Goal: Task Accomplishment & Management: Complete application form

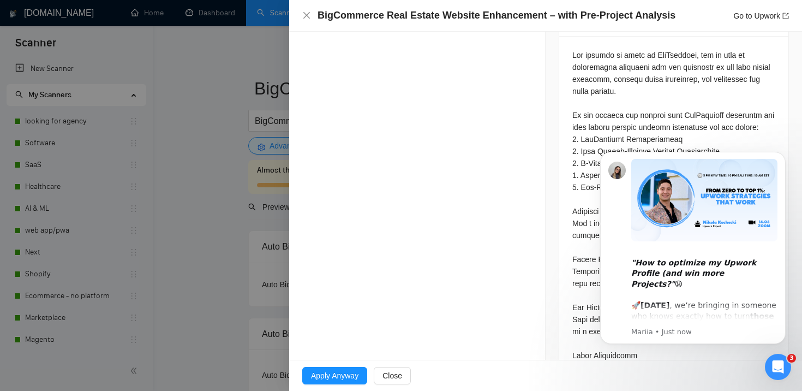
scroll to position [484, 0]
click at [774, 365] on icon "Open Intercom Messenger" at bounding box center [779, 367] width 18 height 18
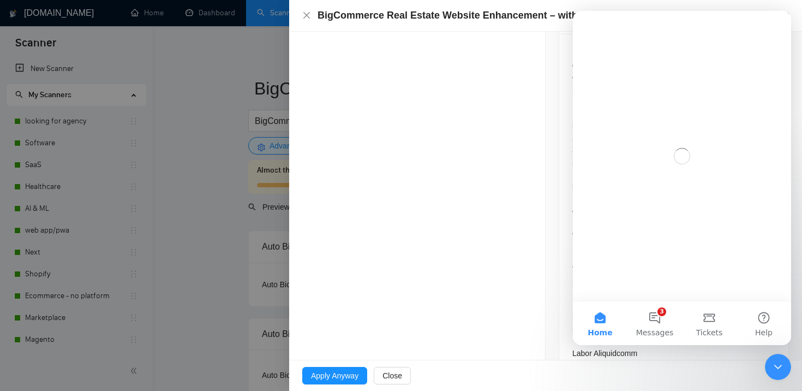
scroll to position [0, 0]
click at [774, 365] on icon "Close Intercom Messenger" at bounding box center [778, 366] width 13 height 13
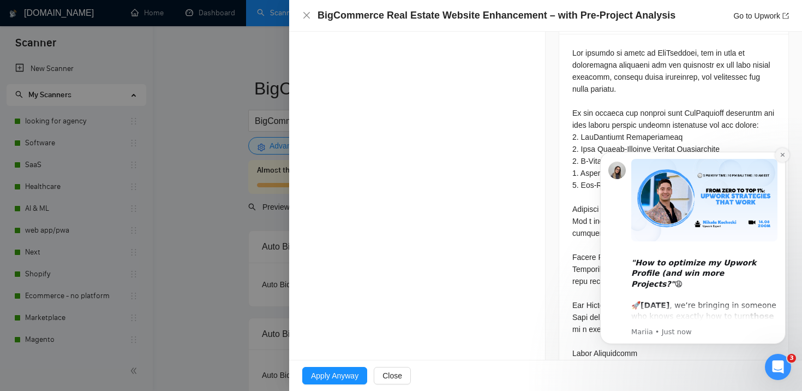
click at [778, 152] on button "Dismiss notification" at bounding box center [783, 155] width 14 height 14
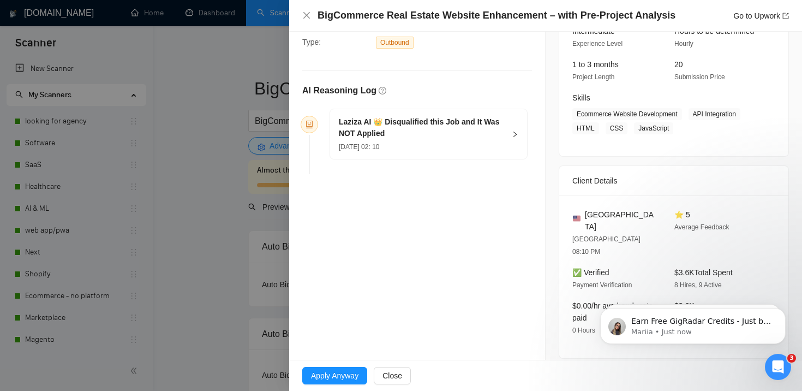
scroll to position [213, 0]
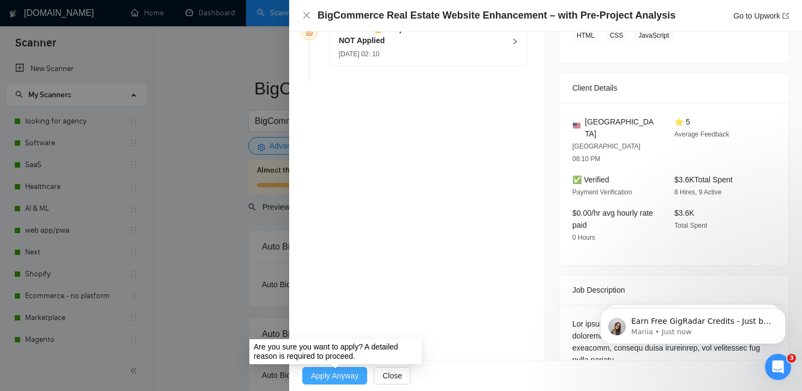
click at [338, 376] on span "Apply Anyway" at bounding box center [334, 376] width 47 height 12
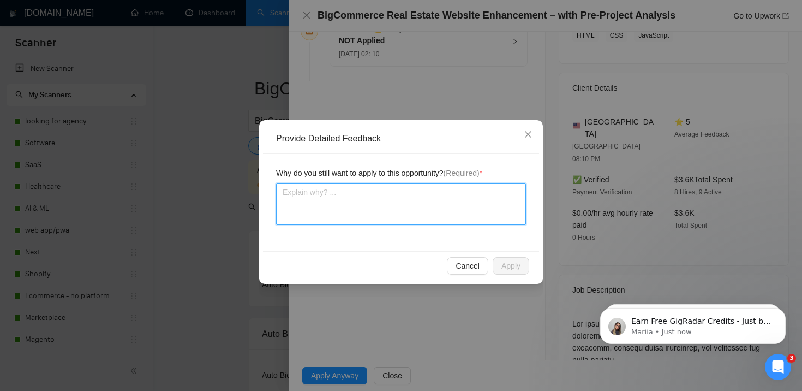
click at [362, 205] on textarea at bounding box center [401, 203] width 250 height 41
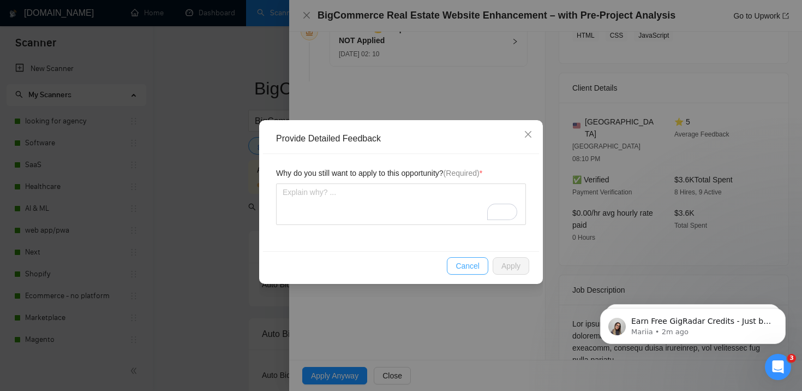
click at [466, 261] on span "Cancel" at bounding box center [468, 266] width 24 height 12
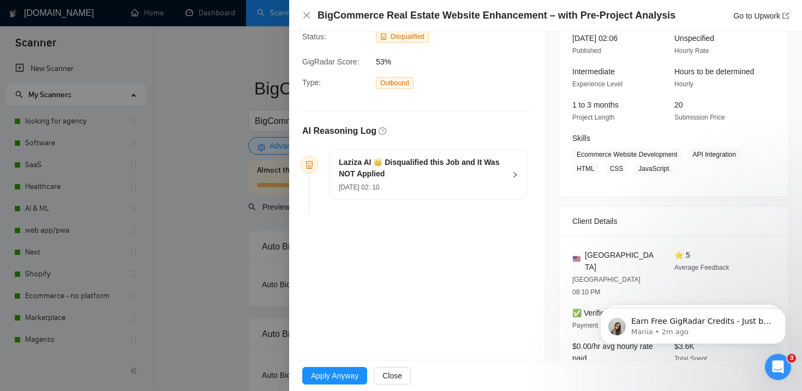
scroll to position [0, 0]
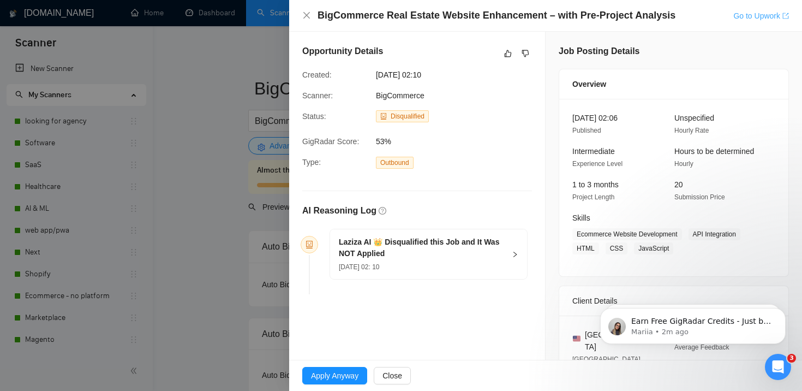
click at [764, 14] on link "Go to Upwork" at bounding box center [762, 15] width 56 height 9
click at [746, 18] on link "Go to Upwork" at bounding box center [762, 15] width 56 height 9
click at [227, 69] on div at bounding box center [401, 195] width 802 height 391
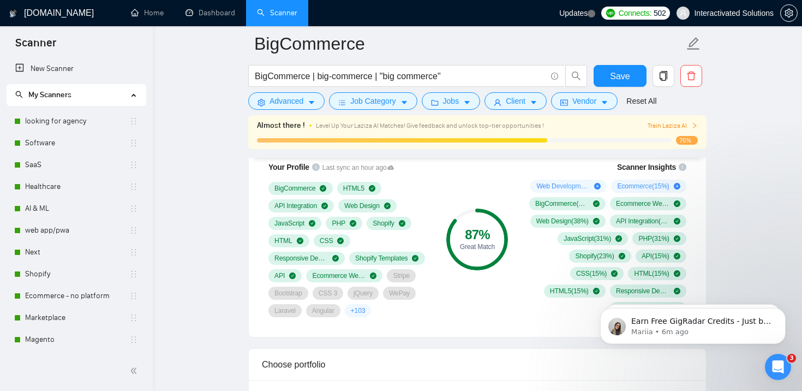
scroll to position [753, 0]
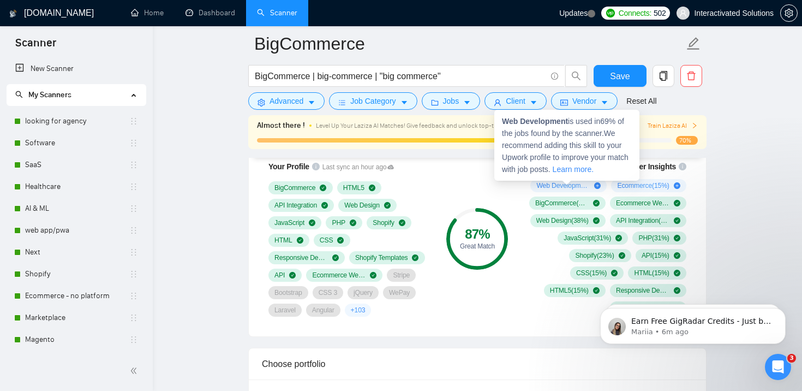
click at [587, 183] on span "Web Development ( 69 %)" at bounding box center [563, 185] width 53 height 9
click at [596, 185] on icon "plus-circle" at bounding box center [597, 185] width 7 height 7
click at [596, 186] on icon "plus-circle" at bounding box center [597, 185] width 7 height 7
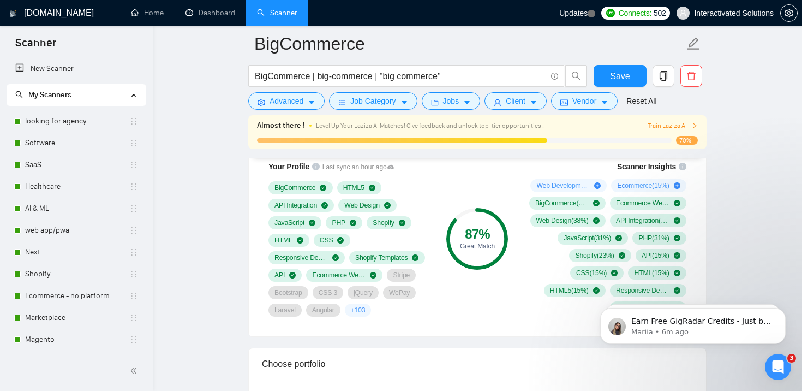
click at [512, 248] on div "87 % Great Match" at bounding box center [477, 238] width 73 height 169
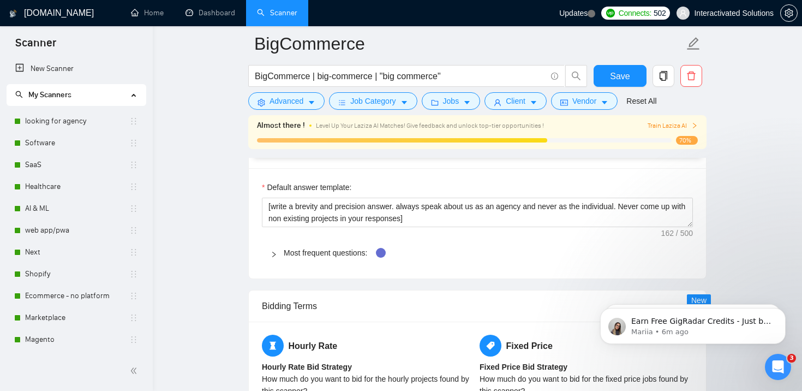
scroll to position [1593, 0]
click at [304, 249] on link "Most frequent questions:" at bounding box center [326, 252] width 84 height 9
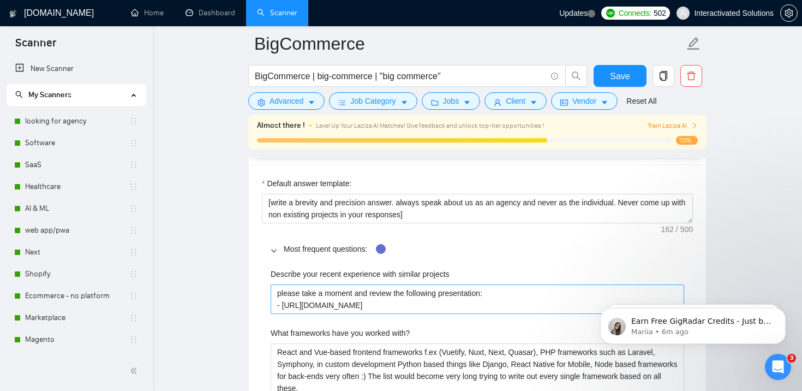
scroll to position [1599, 0]
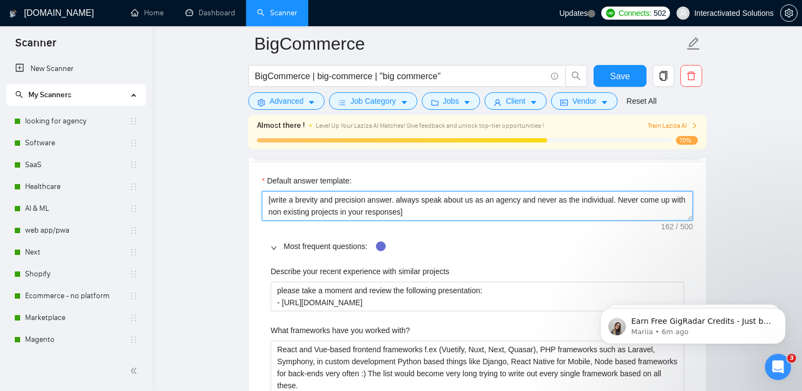
click at [381, 193] on textarea "[write a brevity and precision answer. always speak about us as an agency and n…" at bounding box center [477, 205] width 431 height 29
click at [391, 198] on textarea "[write a brevity and precision answer. always speak about us as an agency and n…" at bounding box center [477, 205] width 431 height 29
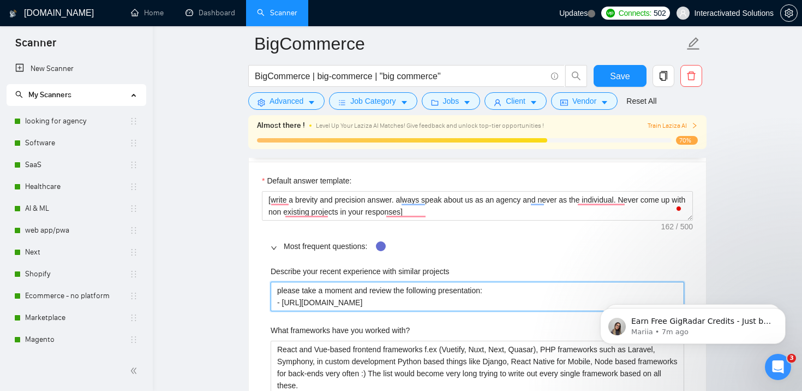
click at [326, 298] on projects "please take a moment and review the following presentation: - [URL][DOMAIN_NAME]" at bounding box center [478, 296] width 414 height 29
paste projects "[write a brevity and precision answer. always speak about us as an agency and n…"
type projects "[write a brevity and precision answer. always speak about us as an agency and n…"
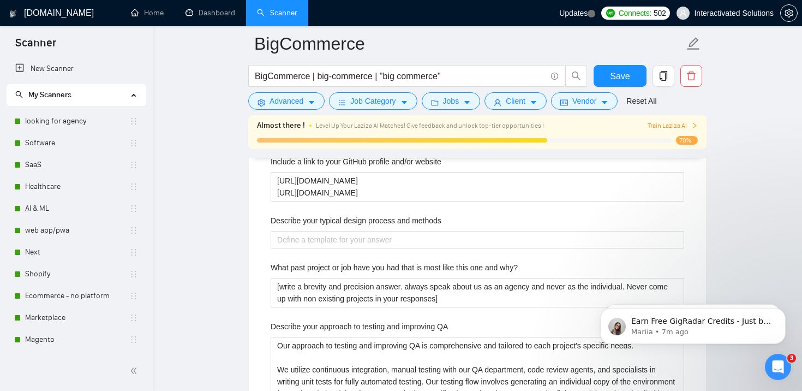
scroll to position [1987, 0]
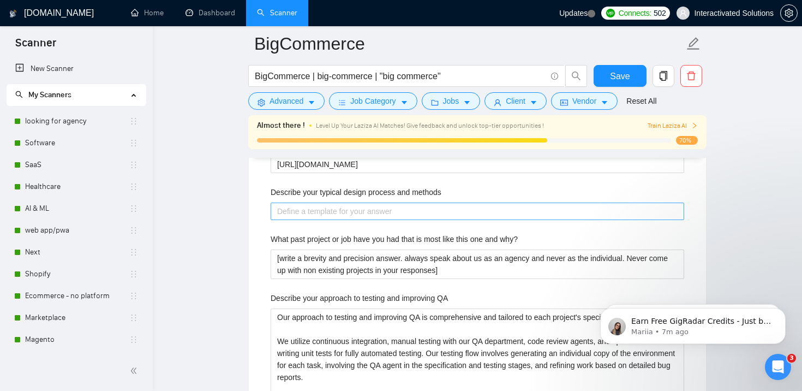
type projects "[write a brevity and precision answer. always speak about us as an agency and n…"
click at [319, 212] on methods "Describe your typical design process and methods" at bounding box center [478, 211] width 414 height 17
paste methods "[write a brevity and precision answer. always speak about us as an agency and n…"
type methods "[write a brevity and precision answer. always speak about us as an agency and n…"
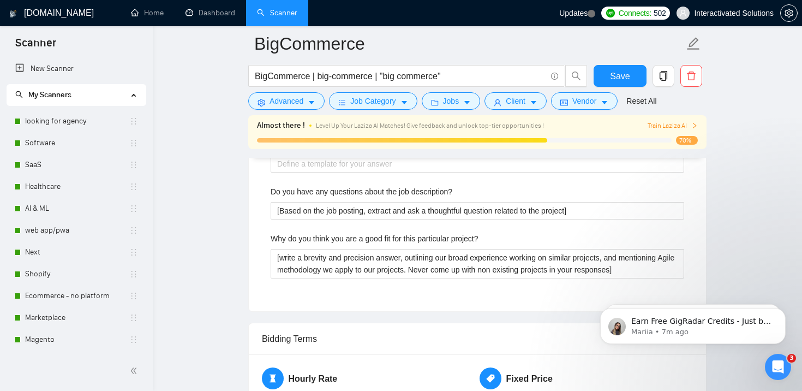
scroll to position [2320, 0]
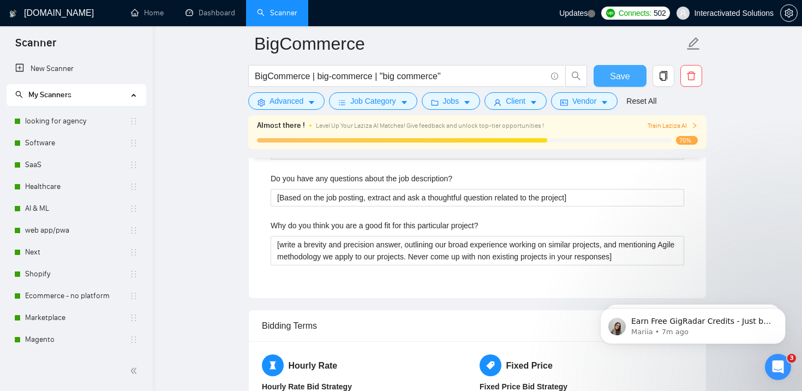
type methods "[write a brevity and precision answer. always speak about us as an agency and n…"
click at [614, 73] on span "Save" at bounding box center [620, 76] width 20 height 14
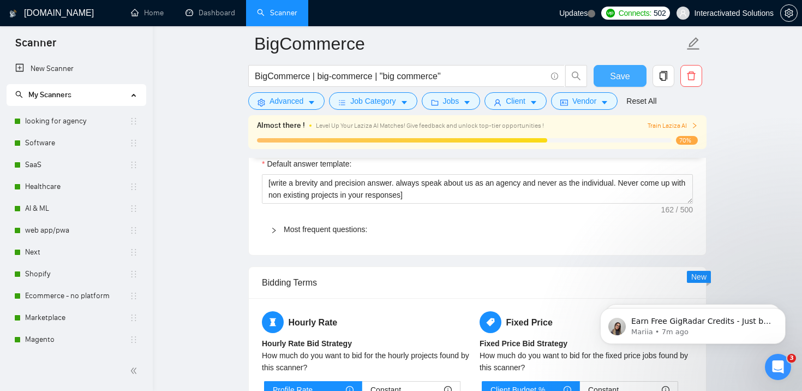
scroll to position [1484, 0]
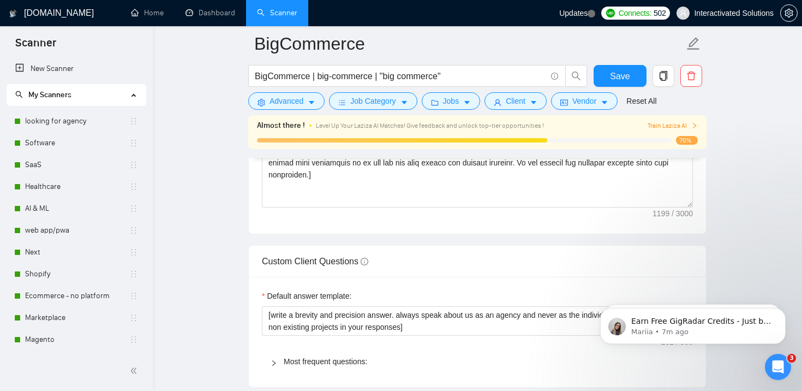
click at [302, 356] on span "Most frequent questions:" at bounding box center [484, 361] width 401 height 12
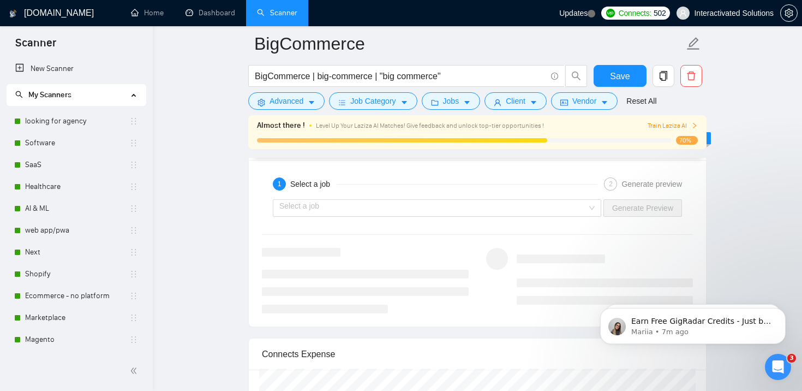
scroll to position [2828, 0]
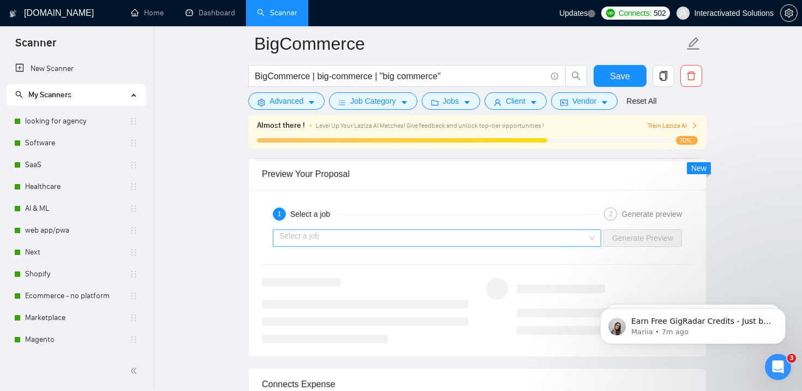
click at [328, 233] on input "search" at bounding box center [433, 238] width 308 height 16
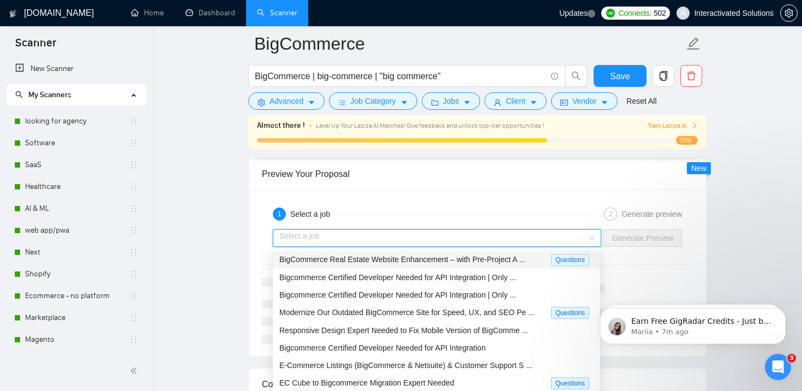
click at [392, 256] on span "BigCommerce Real Estate Website Enhancement – with Pre-Project A ..." at bounding box center [402, 259] width 246 height 9
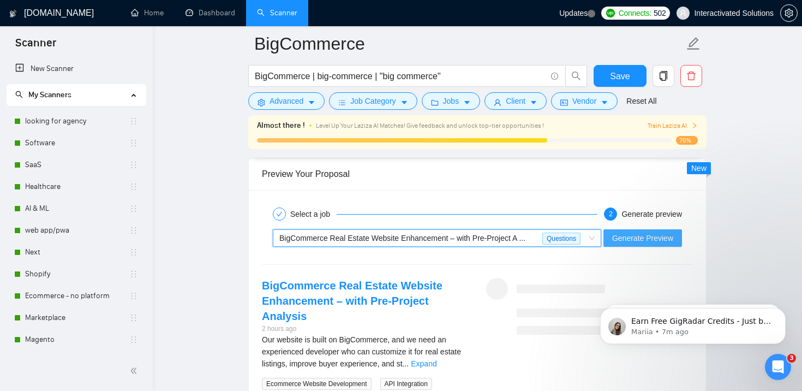
click at [624, 236] on span "Generate Preview" at bounding box center [642, 238] width 61 height 12
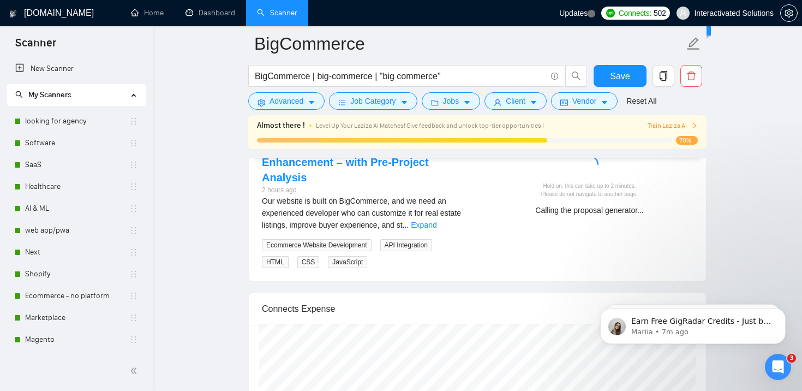
scroll to position [2976, 0]
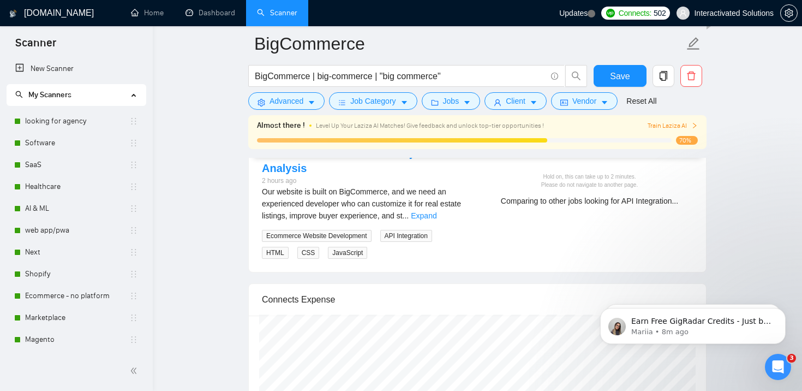
click at [777, 362] on icon "Open Intercom Messenger" at bounding box center [779, 367] width 18 height 18
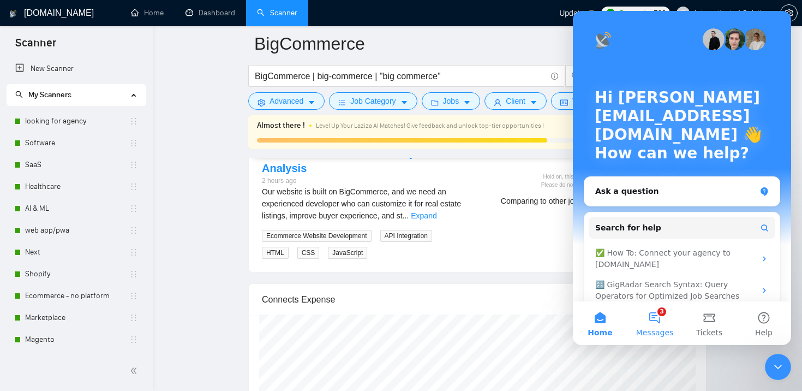
click at [665, 317] on button "3 Messages" at bounding box center [655, 323] width 55 height 44
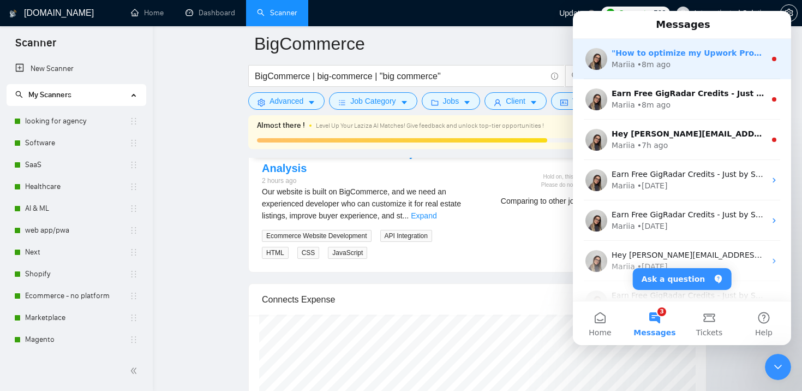
click at [719, 62] on div "Mariia • 8m ago" at bounding box center [689, 64] width 154 height 11
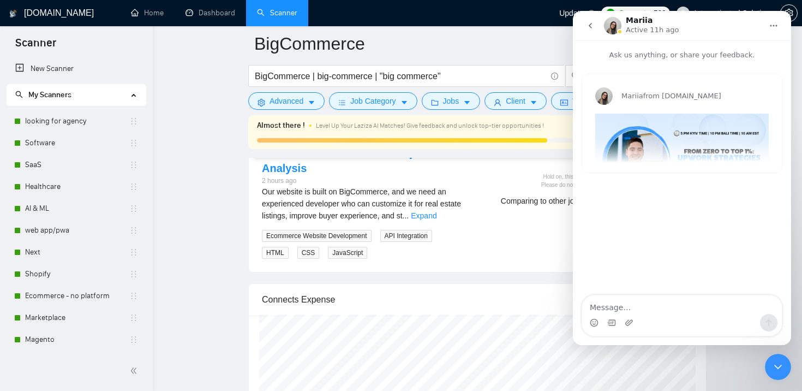
click at [592, 25] on icon "go back" at bounding box center [590, 25] width 9 height 9
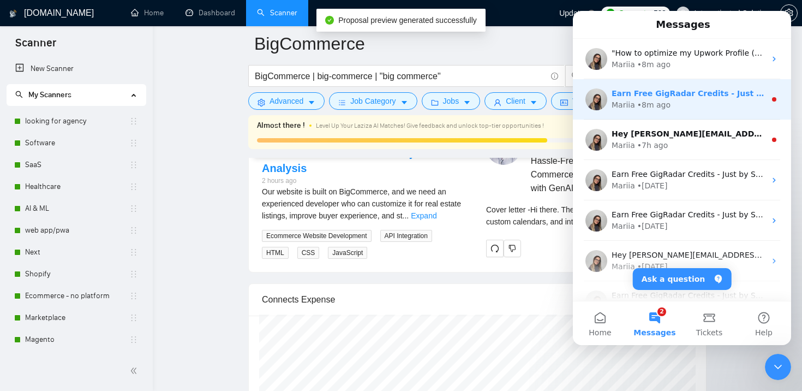
click at [667, 100] on div "• 8m ago" at bounding box center [654, 104] width 33 height 11
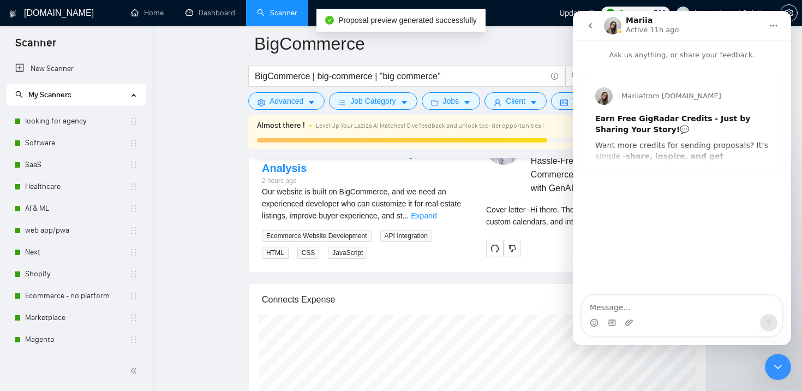
click at [590, 24] on icon "go back" at bounding box center [590, 25] width 9 height 9
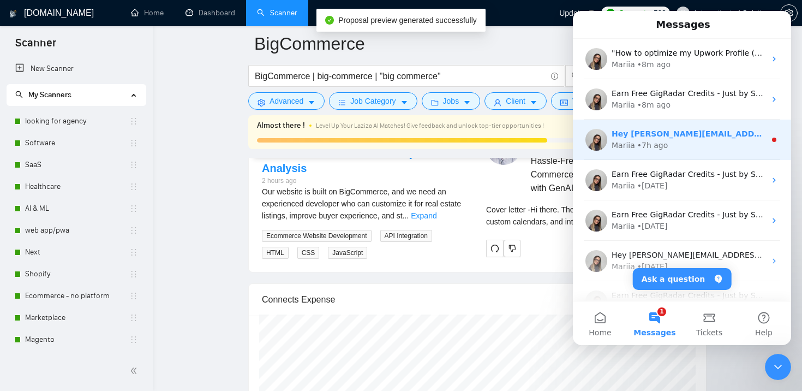
click at [677, 146] on div "Mariia • 7h ago" at bounding box center [689, 145] width 154 height 11
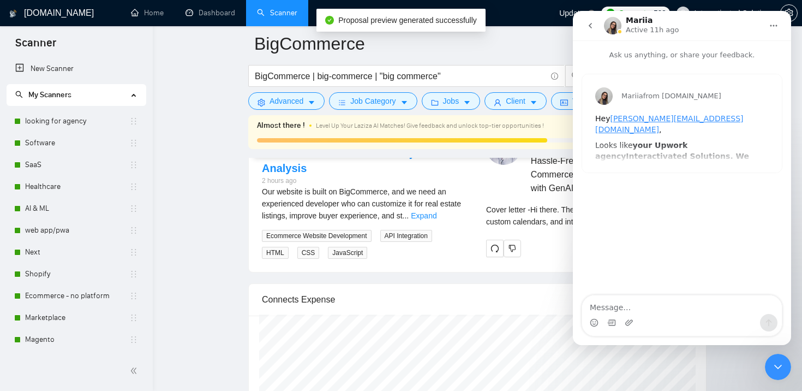
click at [591, 24] on icon "go back" at bounding box center [590, 25] width 3 height 5
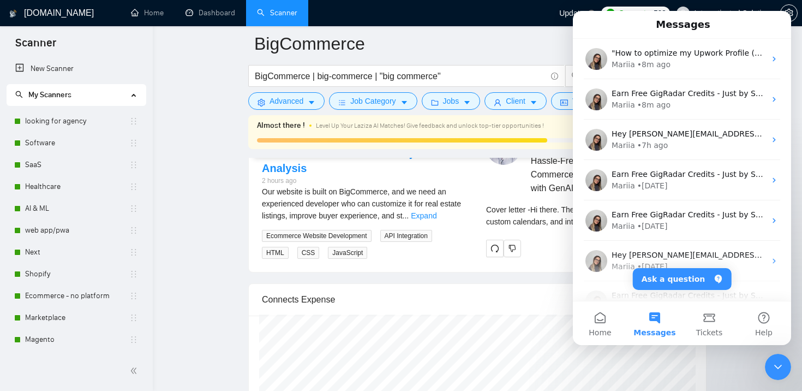
click at [775, 374] on div "Close Intercom Messenger" at bounding box center [778, 367] width 26 height 26
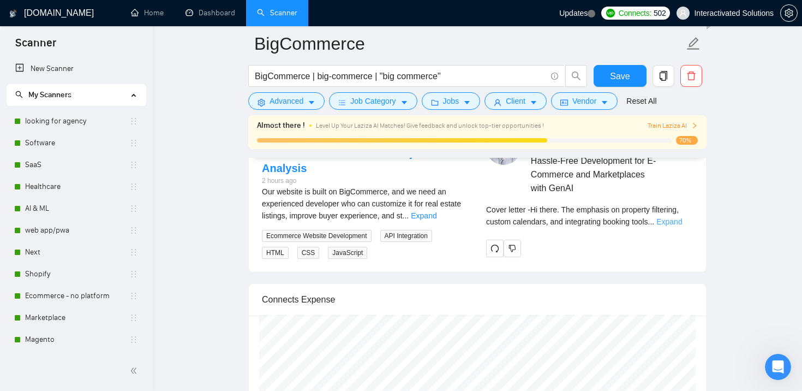
click at [682, 217] on link "Expand" at bounding box center [670, 221] width 26 height 9
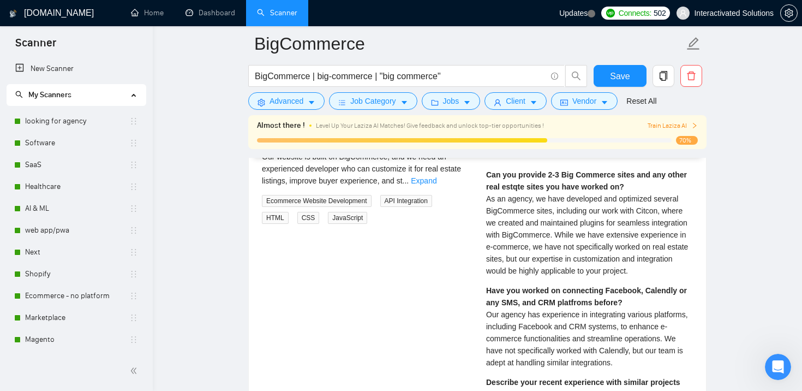
scroll to position [3014, 0]
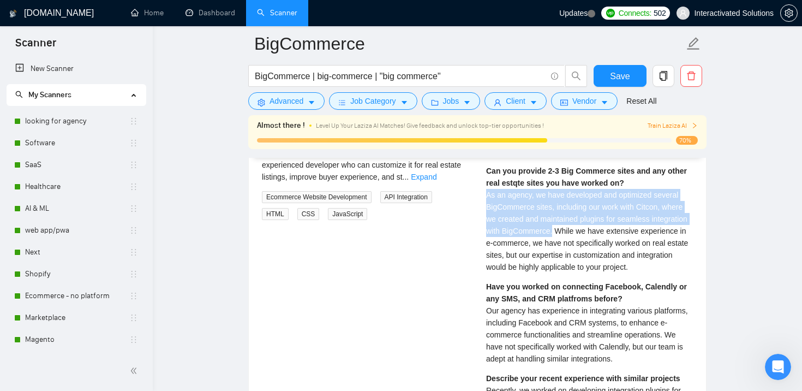
drag, startPoint x: 489, startPoint y: 183, endPoint x: 595, endPoint y: 218, distance: 112.0
click at [595, 218] on span "As an agency, we have developed and optimized several BigCommerce sites, includ…" at bounding box center [587, 231] width 202 height 81
copy span "As an agency, we have developed and optimized several BigCommerce sites, includ…"
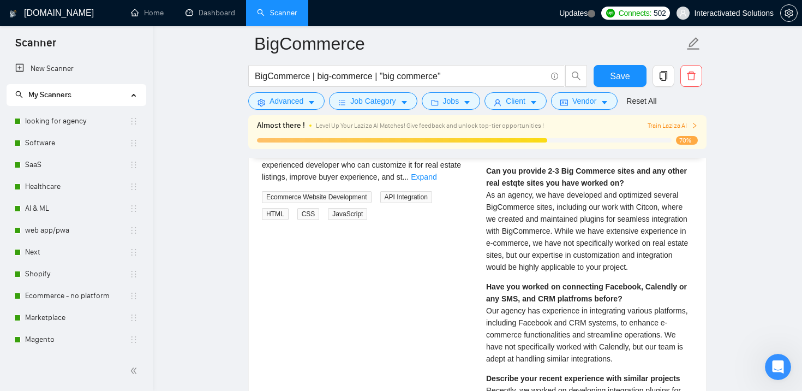
click at [520, 271] on div "Can you provide 2-3 Big Commerce sites and any other real estqte sites you have…" at bounding box center [589, 219] width 207 height 108
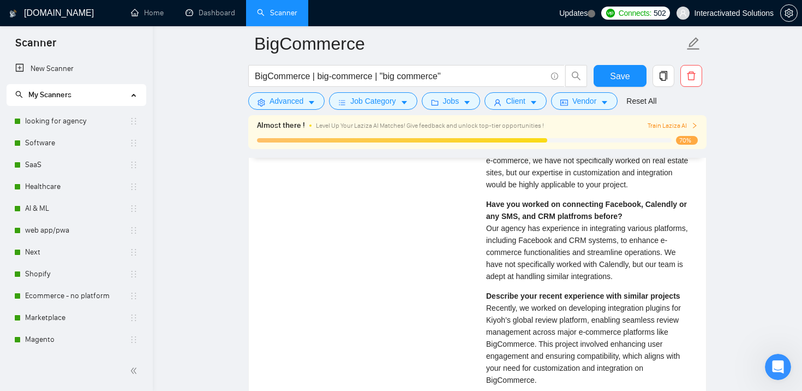
scroll to position [3097, 0]
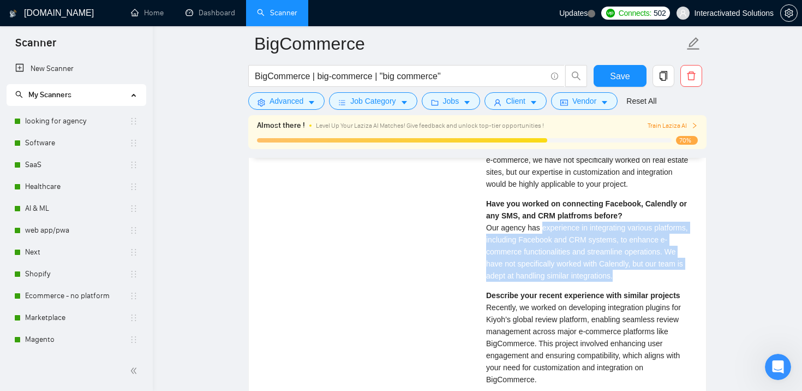
drag, startPoint x: 545, startPoint y: 229, endPoint x: 674, endPoint y: 273, distance: 136.4
click at [674, 273] on span "Our agency has experience in integrating various platforms, including Facebook …" at bounding box center [587, 251] width 202 height 57
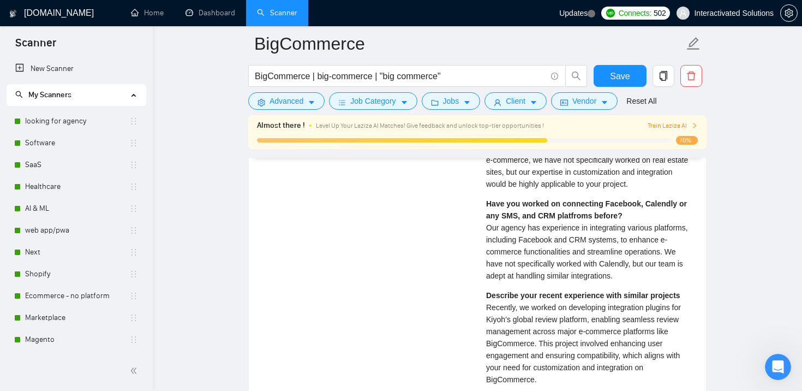
click at [527, 276] on span "Our agency has experience in integrating various platforms, including Facebook …" at bounding box center [587, 251] width 202 height 57
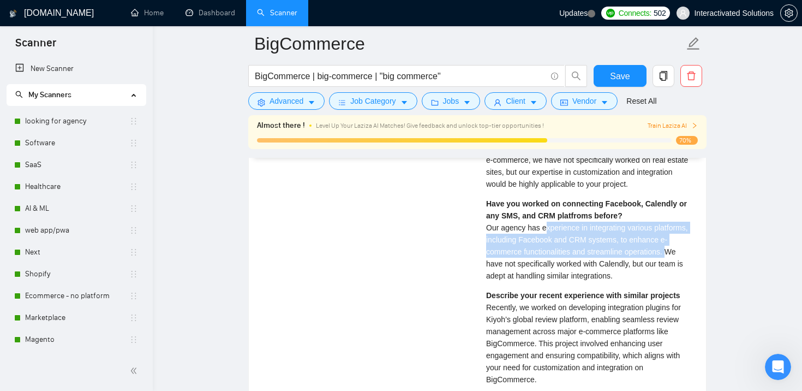
copy span "xperience in integrating various platforms, including Facebook and CRM systems,…"
drag, startPoint x: 546, startPoint y: 225, endPoint x: 527, endPoint y: 264, distance: 43.2
click at [527, 264] on span "Our agency has experience in integrating various platforms, including Facebook …" at bounding box center [587, 251] width 202 height 57
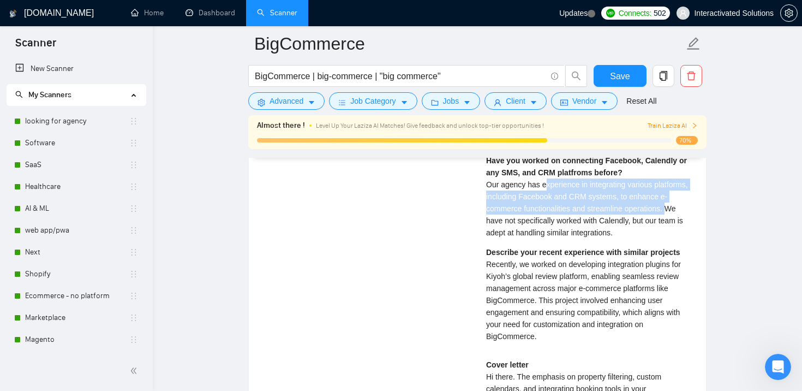
scroll to position [3165, 0]
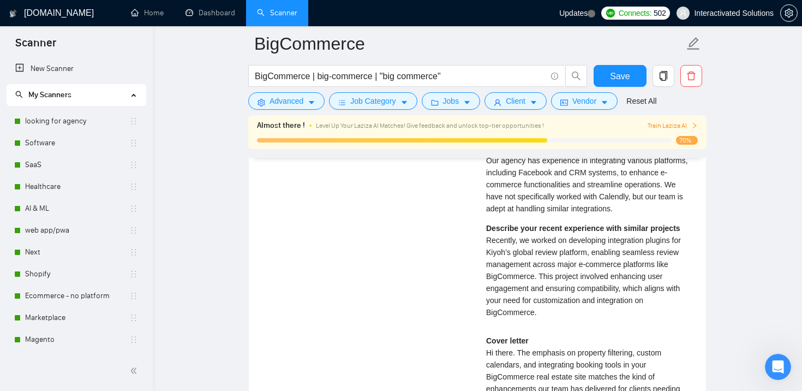
click at [505, 253] on span "Recently, we worked on developing integration plugins for Kiyoh’s global review…" at bounding box center [583, 276] width 195 height 81
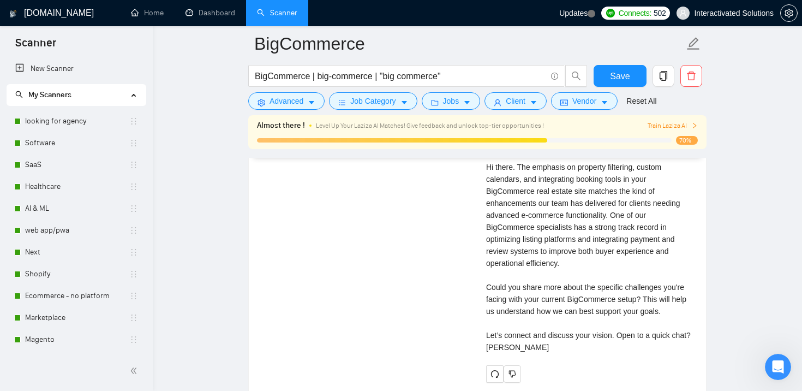
scroll to position [3351, 0]
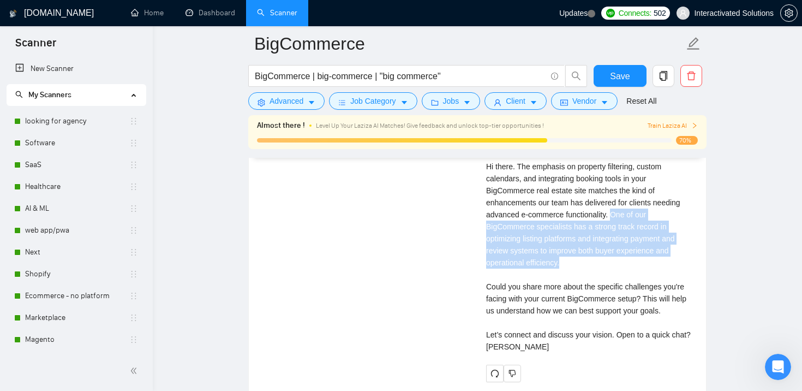
copy div "One of our BigCommerce specialists has a strong track record in optimizing list…"
drag, startPoint x: 618, startPoint y: 215, endPoint x: 612, endPoint y: 266, distance: 51.7
click at [612, 266] on div "Cover letter Hi there. The emphasis on property filtering, custom calendars, an…" at bounding box center [589, 250] width 207 height 204
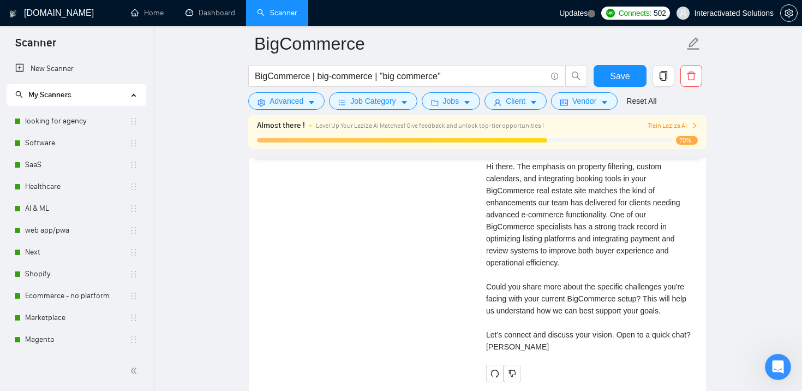
click at [332, 239] on div "BigCommerce Real Estate Website Enhancement – with Pre-Project Analysis 2 hours…" at bounding box center [477, 68] width 449 height 627
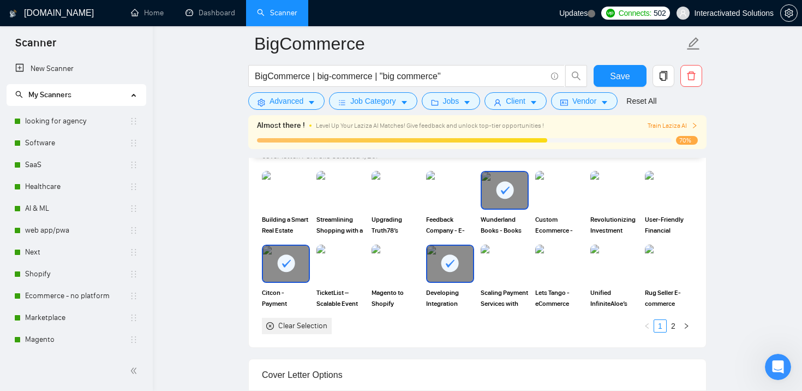
scroll to position [1033, 0]
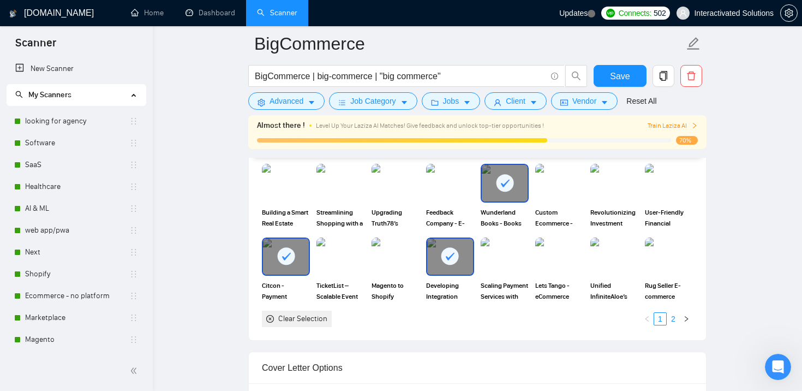
click at [676, 318] on link "2" at bounding box center [674, 319] width 12 height 12
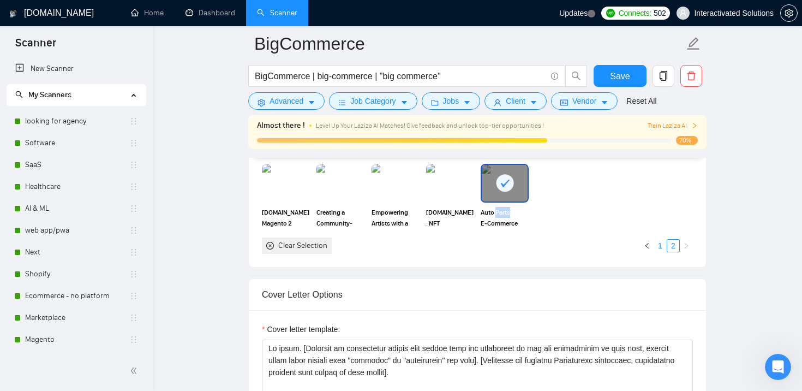
click at [664, 246] on link "1" at bounding box center [661, 246] width 12 height 12
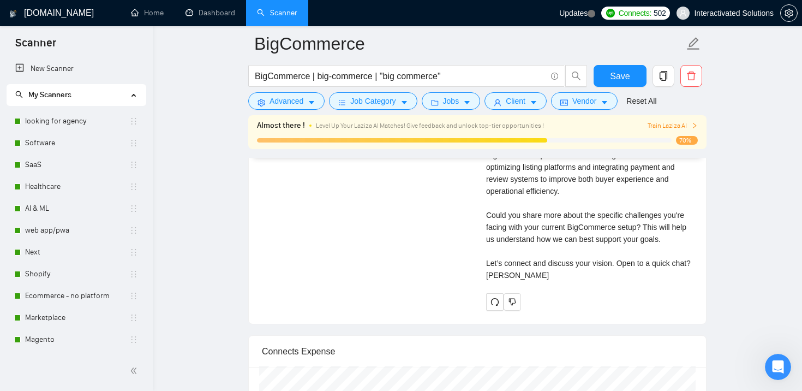
scroll to position [3416, 0]
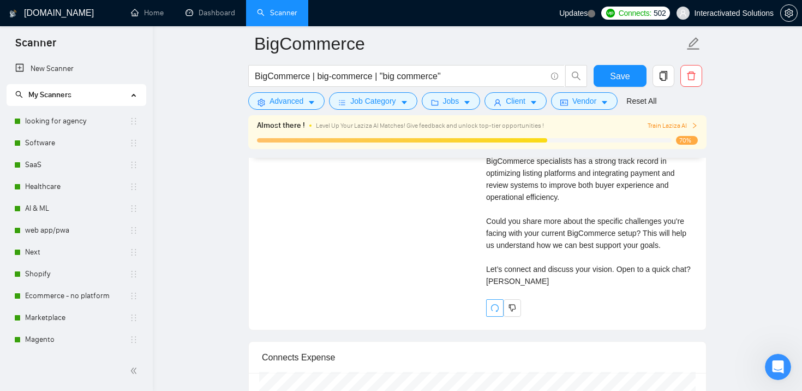
click at [493, 312] on icon "redo" at bounding box center [495, 308] width 9 height 9
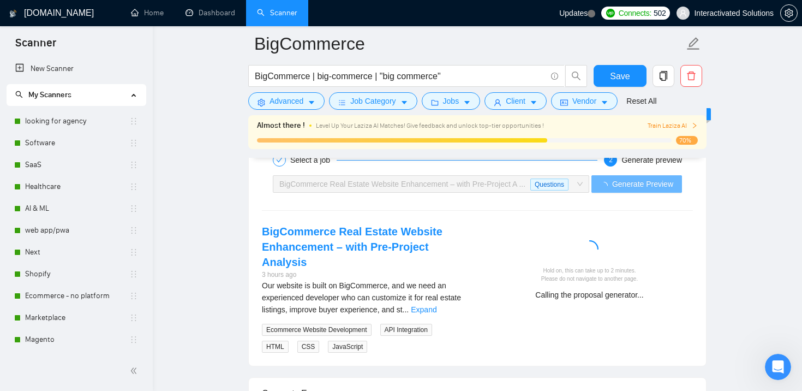
scroll to position [2883, 0]
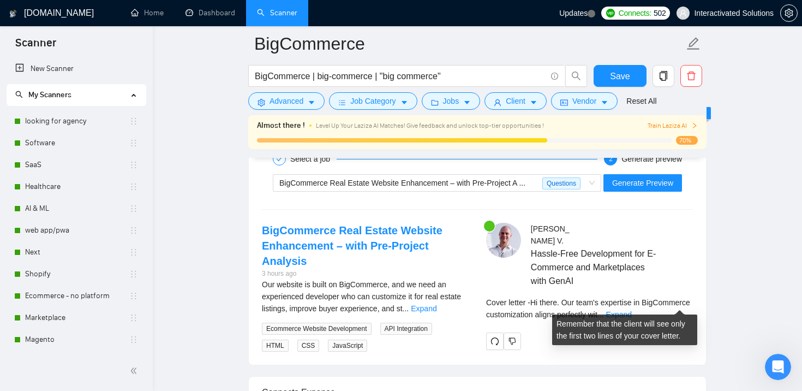
click at [670, 296] on div "Cover letter - Hi there. Our team's expertise in BigCommerce customization alig…" at bounding box center [589, 308] width 207 height 24
click at [632, 310] on link "Expand" at bounding box center [619, 314] width 26 height 9
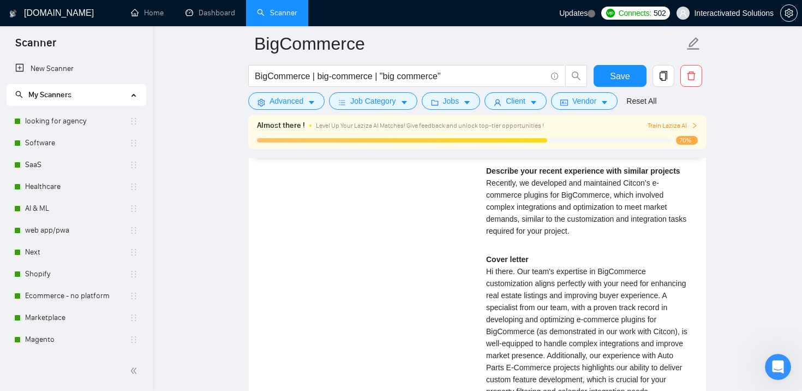
scroll to position [3131, 0]
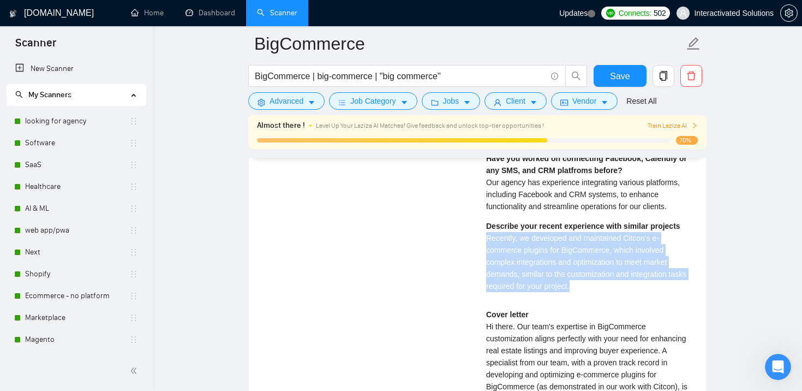
copy span "Recently, we developed and maintained Citcon’s e-commerce plugins for BigCommer…"
drag, startPoint x: 486, startPoint y: 223, endPoint x: 615, endPoint y: 270, distance: 137.6
click at [615, 270] on div "[PERSON_NAME] Hassle-Free Development for E-Commerce and Marketplaces with GenA…" at bounding box center [590, 270] width 224 height 591
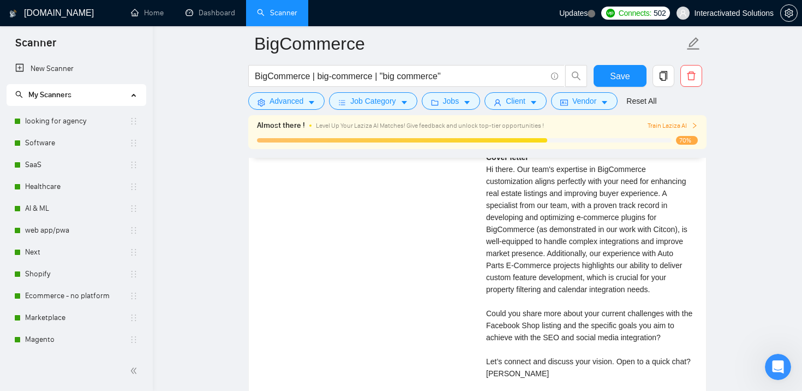
scroll to position [3282, 0]
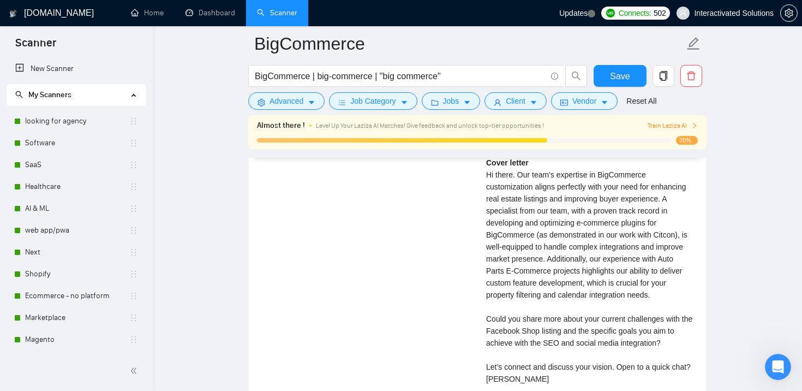
click at [503, 257] on div "Cover letter Hi there. Our team's expertise in BigCommerce customization aligns…" at bounding box center [589, 271] width 207 height 228
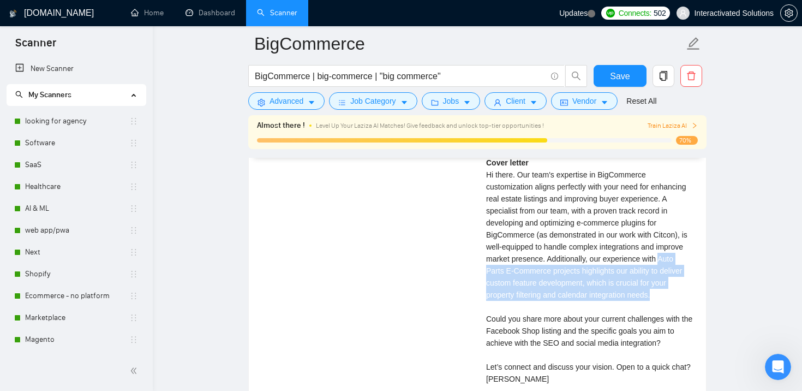
copy div "Auto Parts E-Commerce projects highlights our ability to deliver custom feature…"
drag, startPoint x: 503, startPoint y: 257, endPoint x: 677, endPoint y: 283, distance: 176.0
click at [677, 283] on div "Cover letter Hi there. Our team's expertise in BigCommerce customization aligns…" at bounding box center [589, 271] width 207 height 228
